Goal: Task Accomplishment & Management: Use online tool/utility

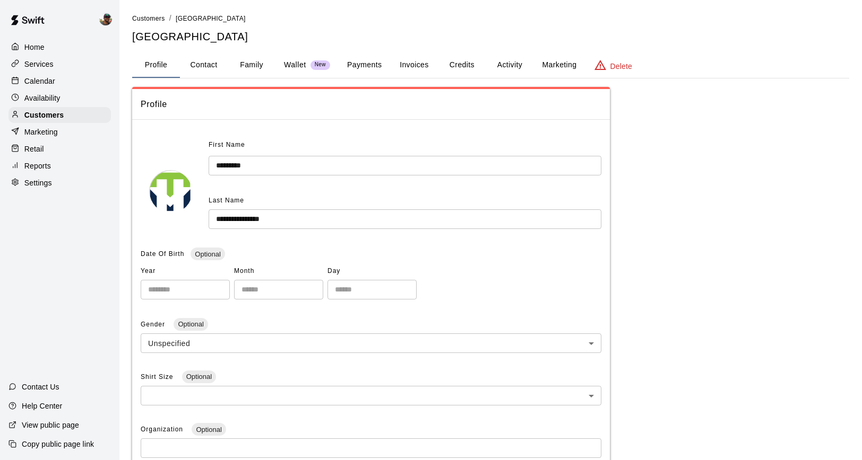
click at [48, 82] on p "Calendar" at bounding box center [39, 81] width 31 height 11
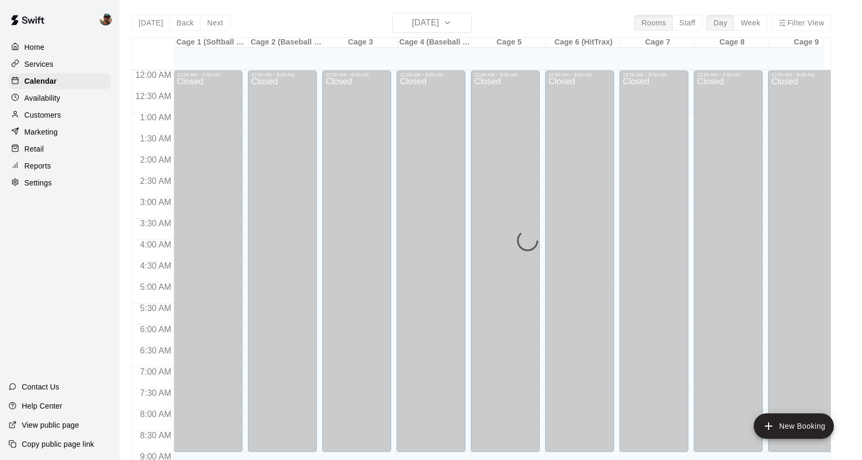
scroll to position [585, 0]
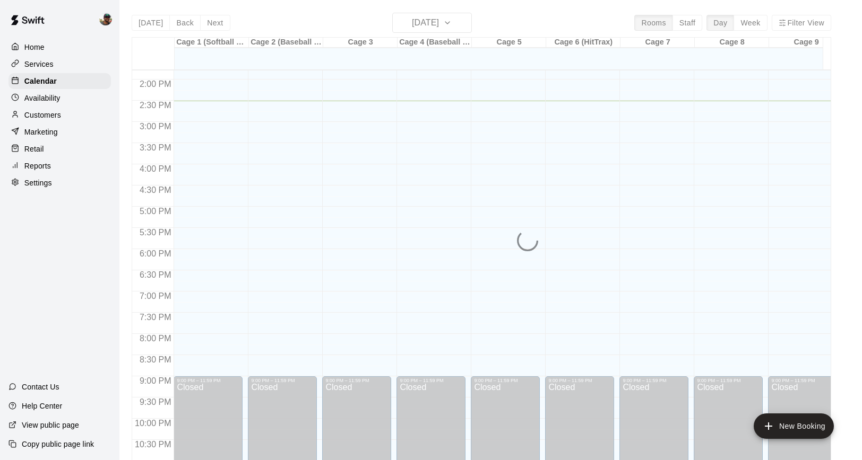
click at [49, 67] on p "Services" at bounding box center [38, 64] width 29 height 11
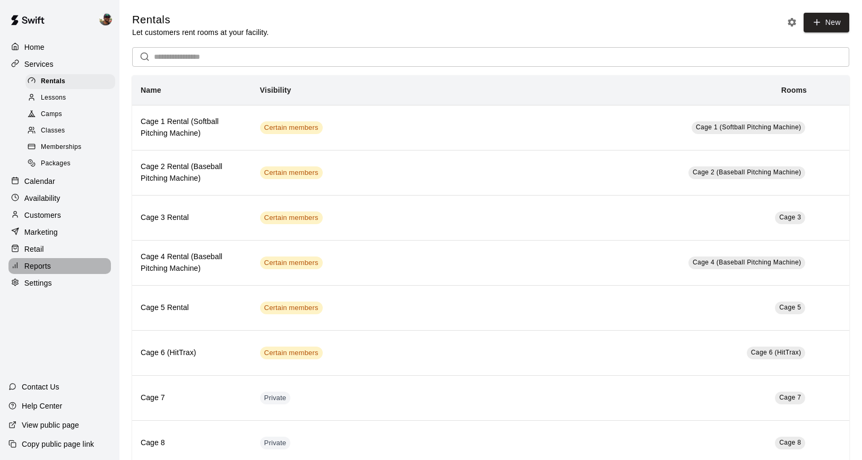
click at [34, 263] on p "Reports" at bounding box center [37, 266] width 27 height 11
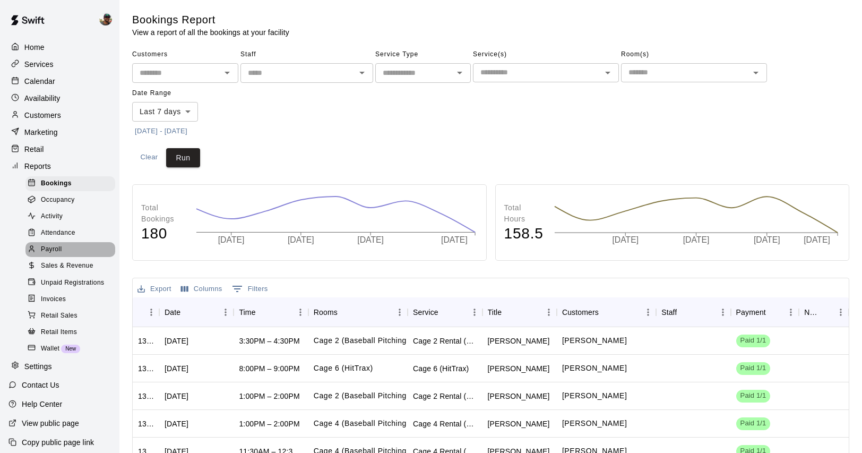
click at [56, 250] on span "Payroll" at bounding box center [51, 249] width 21 height 11
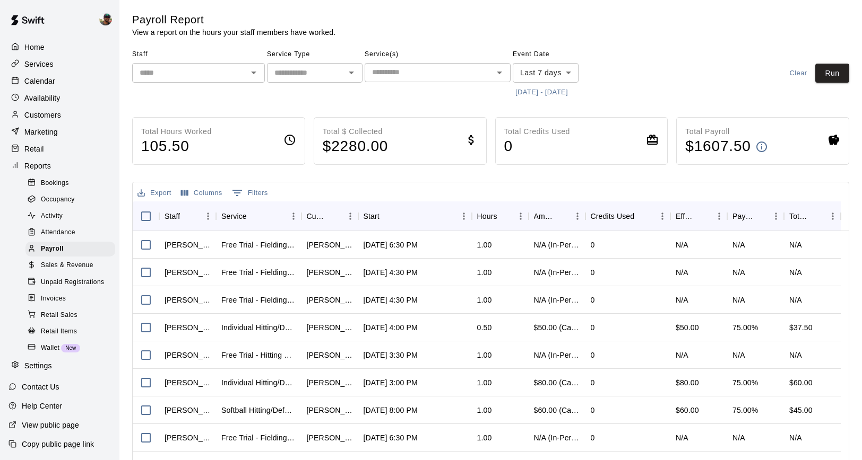
click at [252, 74] on icon "Open" at bounding box center [253, 72] width 13 height 13
click at [314, 100] on div "Service Type ​" at bounding box center [314, 73] width 95 height 55
click at [252, 73] on icon "Open" at bounding box center [253, 73] width 5 height 3
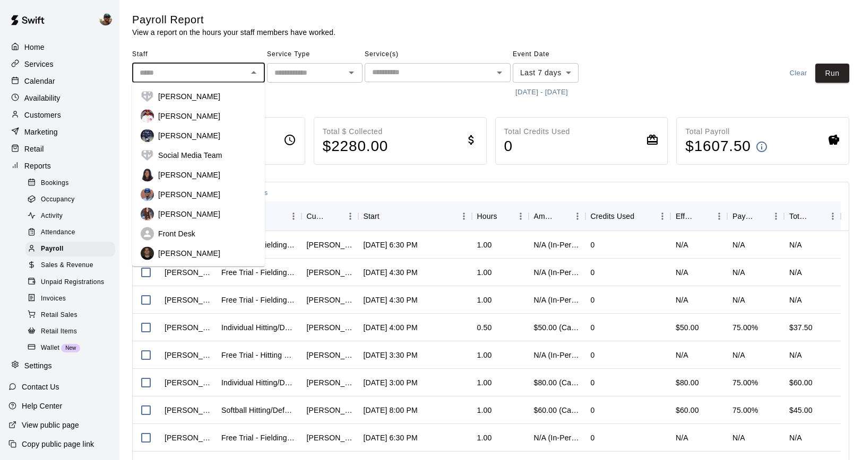
click at [173, 193] on p "Francis Grullon" at bounding box center [189, 194] width 62 height 11
type input "**********"
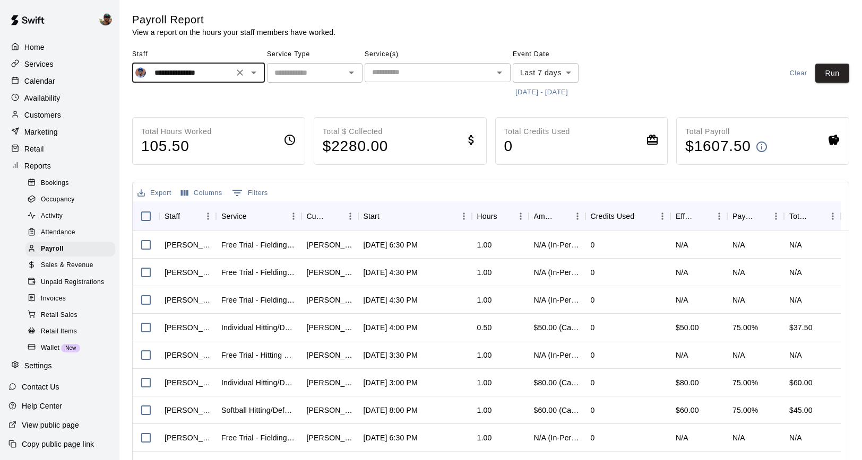
click at [535, 94] on button "8/8/2025 - 8/15/2025" at bounding box center [541, 92] width 58 height 16
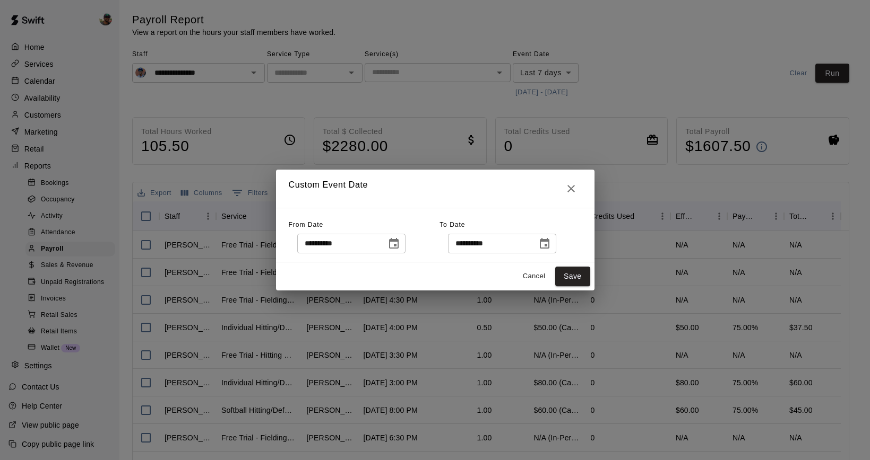
click at [404, 240] on button "Choose date, selected date is Aug 8, 2025" at bounding box center [393, 243] width 21 height 21
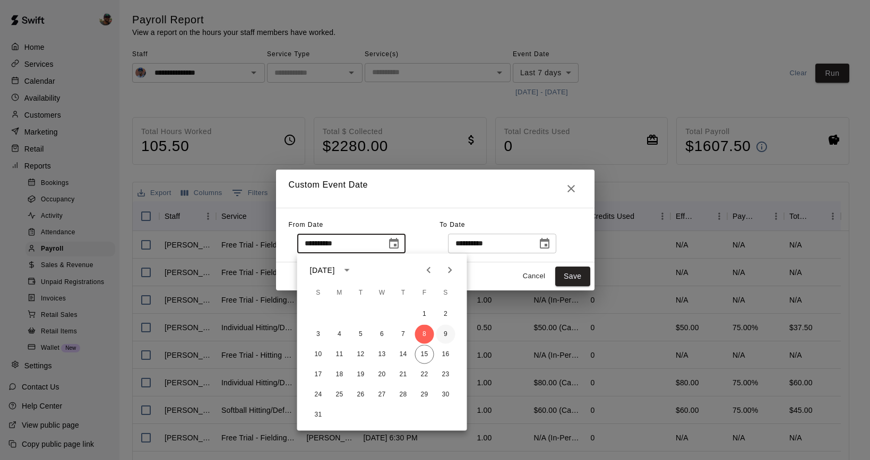
click at [444, 335] on button "9" at bounding box center [445, 334] width 19 height 19
type input "**********"
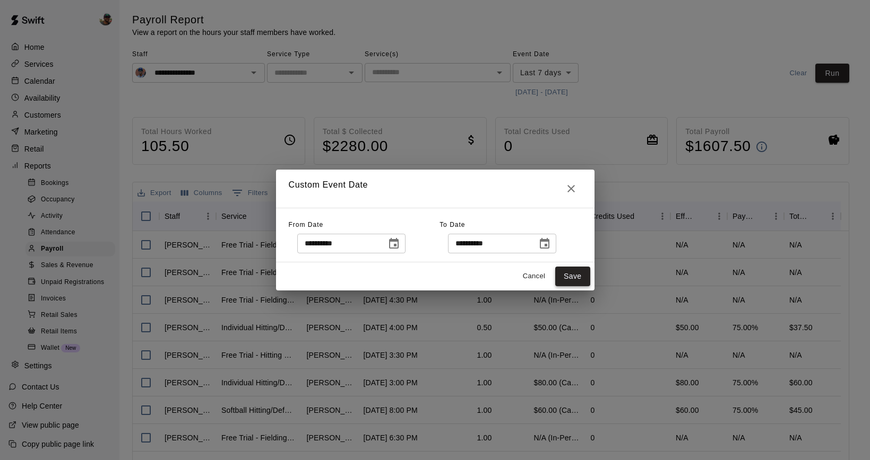
click at [572, 277] on button "Save" at bounding box center [572, 277] width 35 height 20
type input "******"
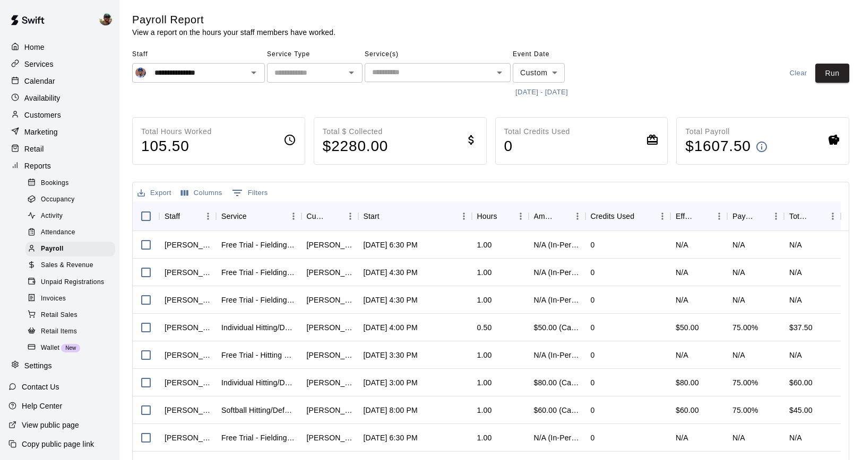
click at [344, 81] on div "​" at bounding box center [314, 73] width 95 height 20
click at [321, 95] on li "Lessons" at bounding box center [314, 96] width 95 height 18
type input "*******"
click at [831, 76] on button "Run" at bounding box center [832, 74] width 34 height 20
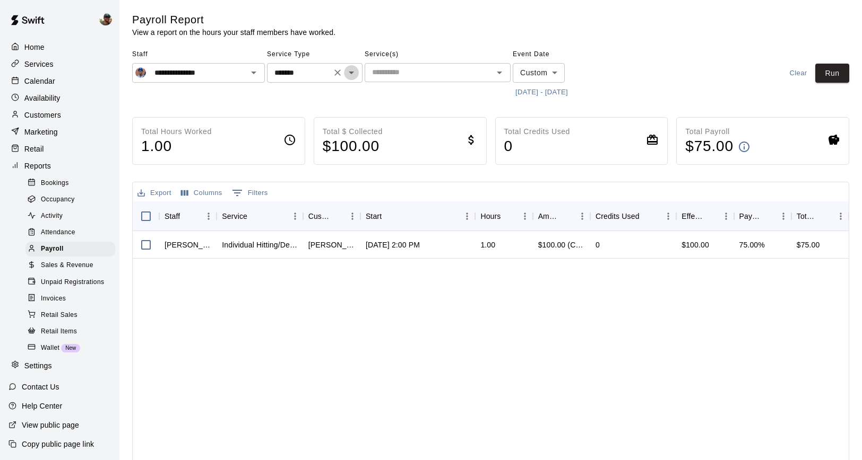
click at [350, 74] on icon "Open" at bounding box center [351, 72] width 13 height 13
click at [340, 46] on span "Service Type" at bounding box center [314, 54] width 95 height 17
click at [256, 74] on icon "Open" at bounding box center [253, 72] width 13 height 13
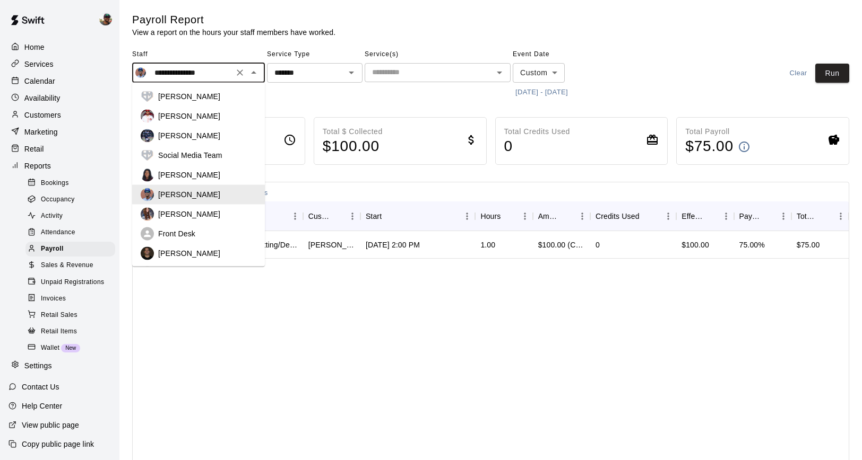
click at [317, 103] on main "**********" at bounding box center [490, 283] width 717 height 541
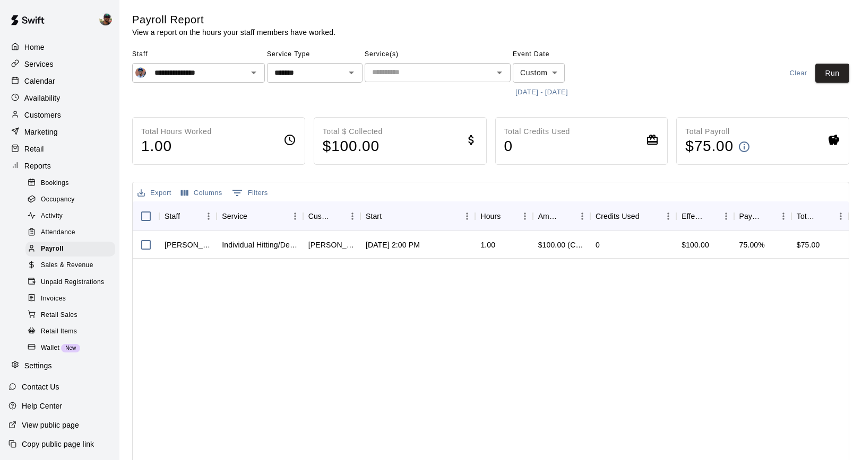
click at [517, 96] on button "8/9/2025 - 8/15/2025" at bounding box center [541, 92] width 58 height 16
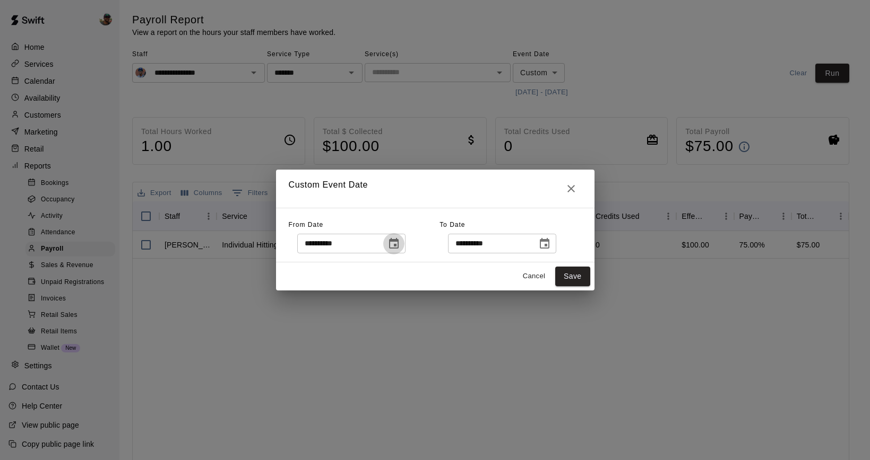
click at [396, 247] on icon "Choose date, selected date is Aug 9, 2025" at bounding box center [393, 244] width 13 height 13
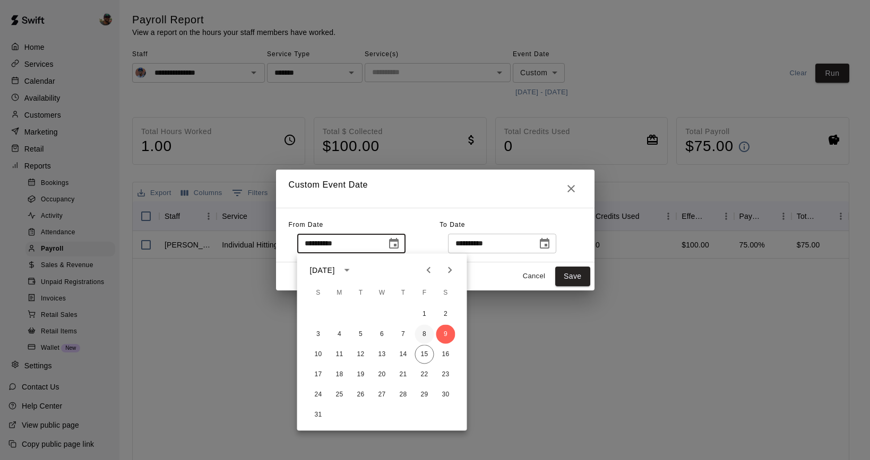
click at [423, 334] on button "8" at bounding box center [424, 334] width 19 height 19
type input "**********"
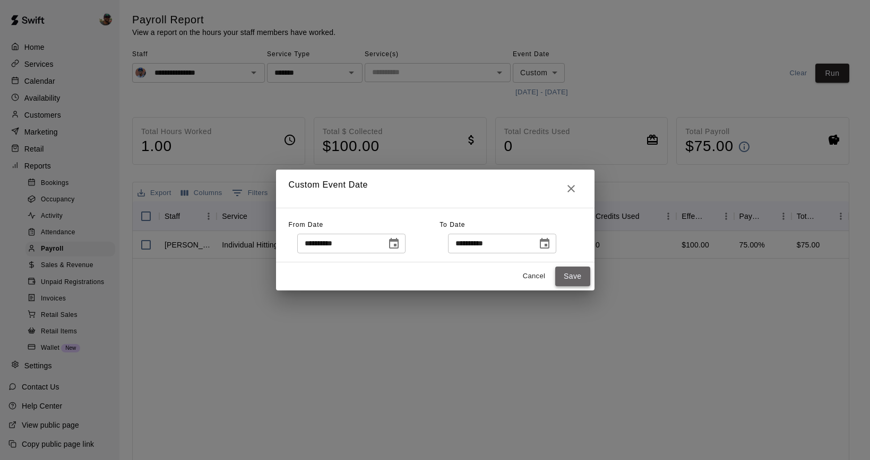
click at [572, 276] on button "Save" at bounding box center [572, 277] width 35 height 20
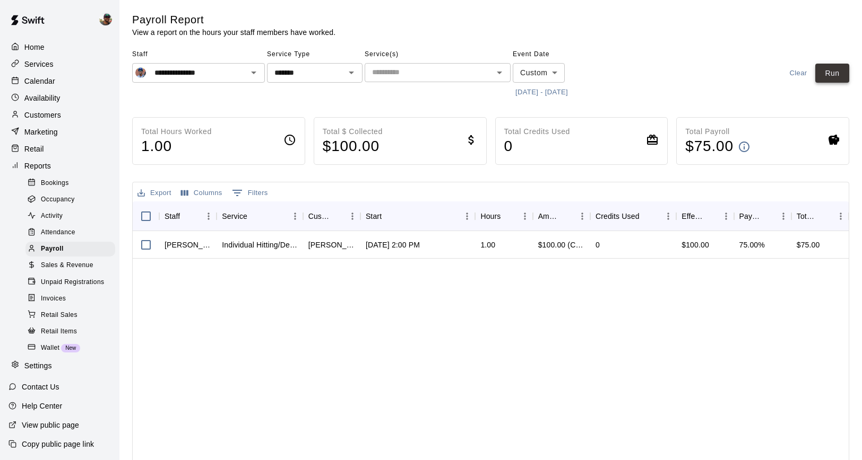
click at [838, 69] on button "Run" at bounding box center [832, 74] width 34 height 20
click at [41, 64] on p "Services" at bounding box center [38, 64] width 29 height 11
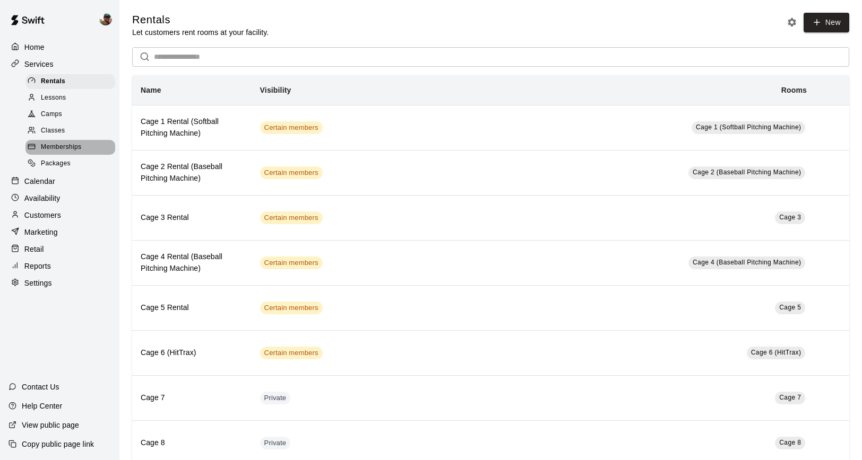
click at [59, 142] on div "Memberships" at bounding box center [70, 147] width 90 height 15
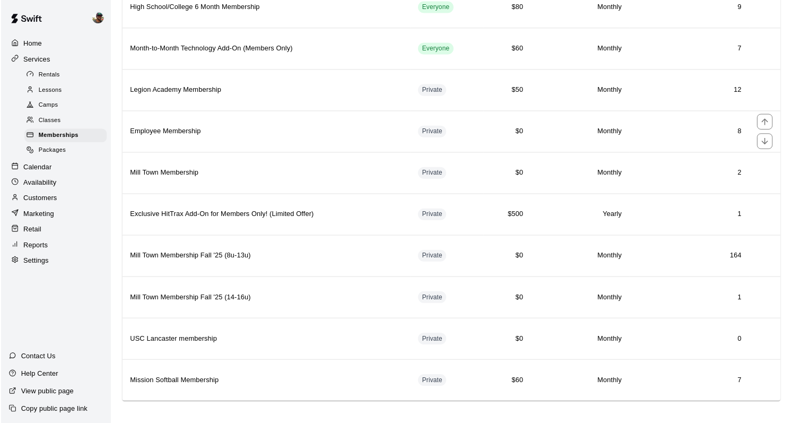
scroll to position [351, 0]
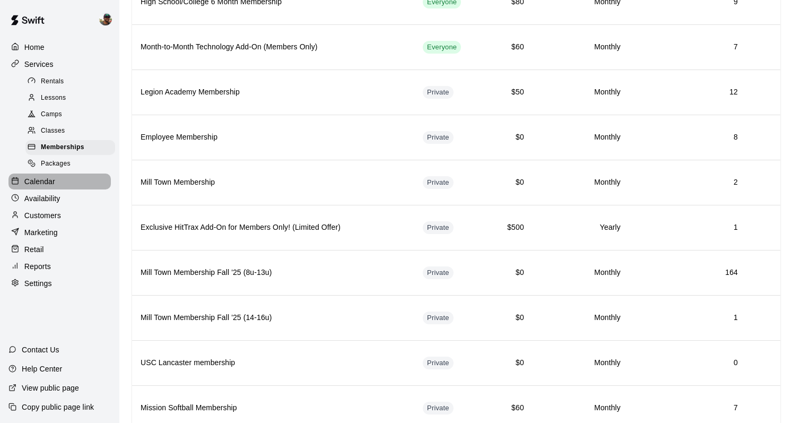
click at [47, 181] on p "Calendar" at bounding box center [39, 181] width 31 height 11
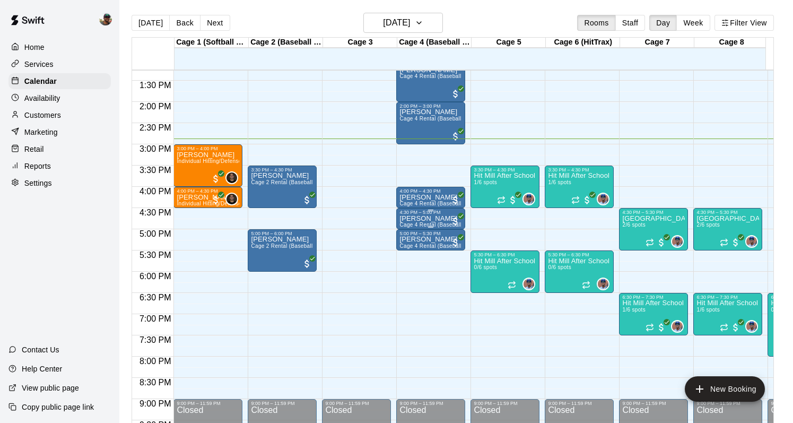
scroll to position [562, 0]
